Goal: Find specific page/section: Find specific page/section

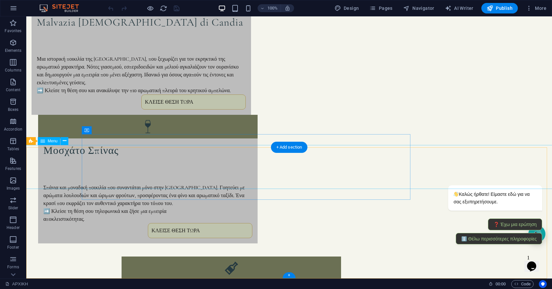
scroll to position [1945, 0]
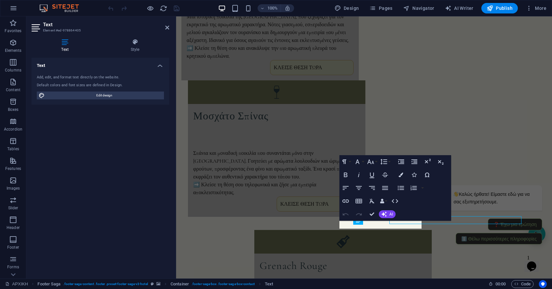
scroll to position [1938, 0]
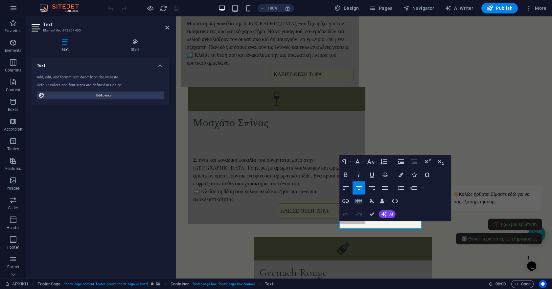
drag, startPoint x: 353, startPoint y: 223, endPoint x: 407, endPoint y: 221, distance: 54.2
click at [375, 162] on button "Font Size" at bounding box center [372, 161] width 12 height 13
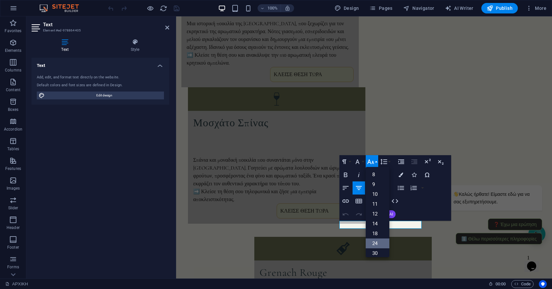
click at [376, 247] on link "24" at bounding box center [378, 244] width 24 height 10
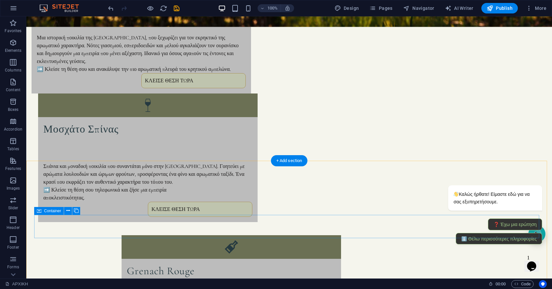
scroll to position [1931, 0]
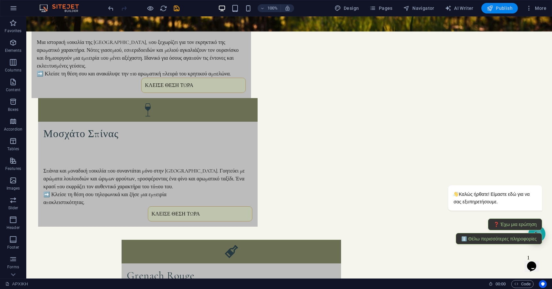
click at [493, 8] on icon "button" at bounding box center [490, 8] width 7 height 7
